Goal: Information Seeking & Learning: Learn about a topic

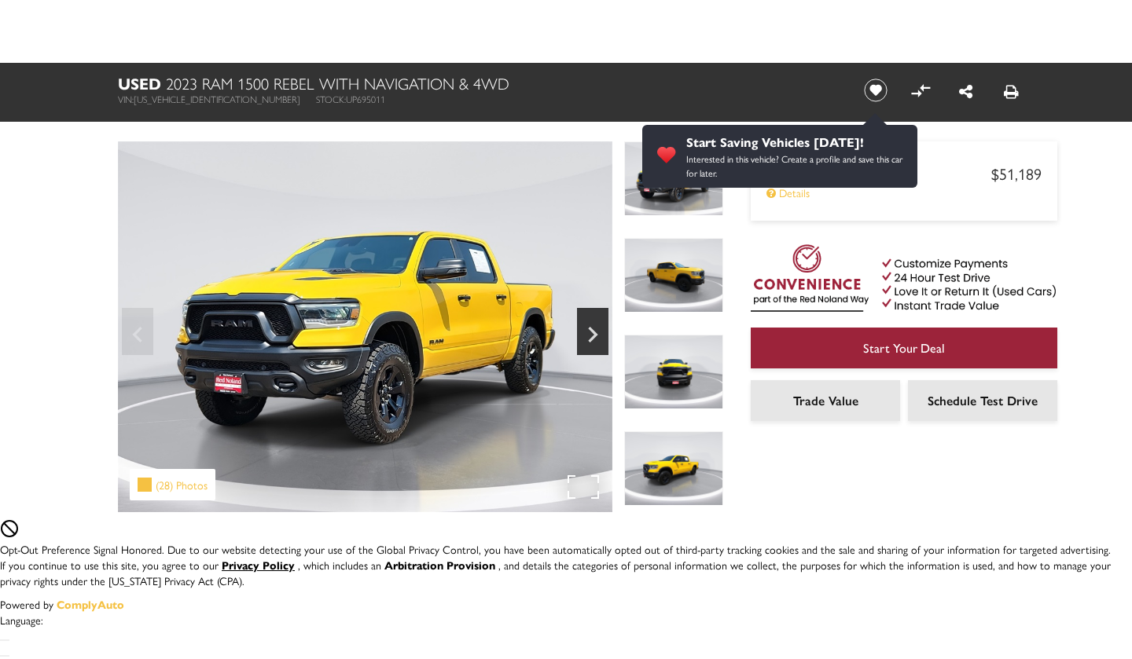
click at [174, 485] on div "(28) Photos" at bounding box center [173, 484] width 86 height 31
